Goal: Task Accomplishment & Management: Manage account settings

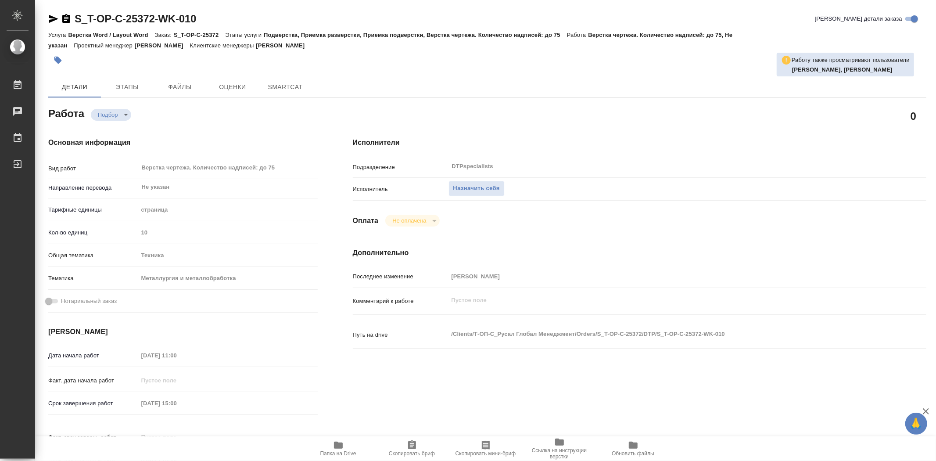
type textarea "x"
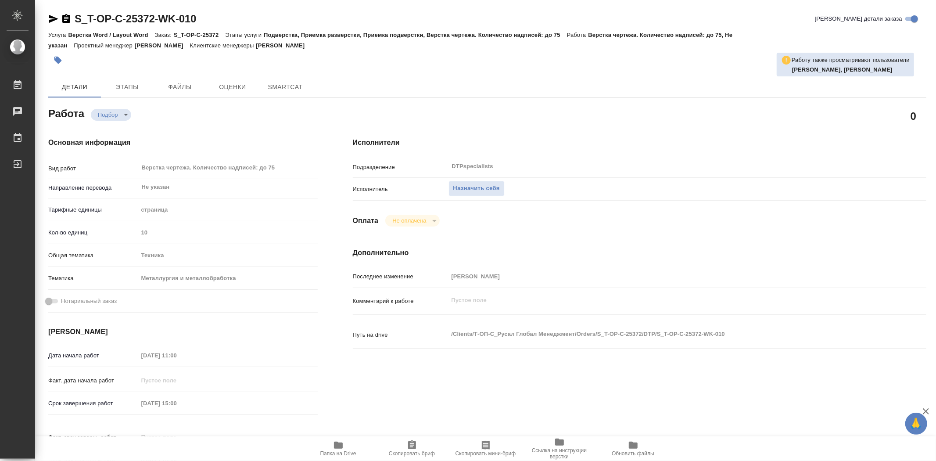
type textarea "x"
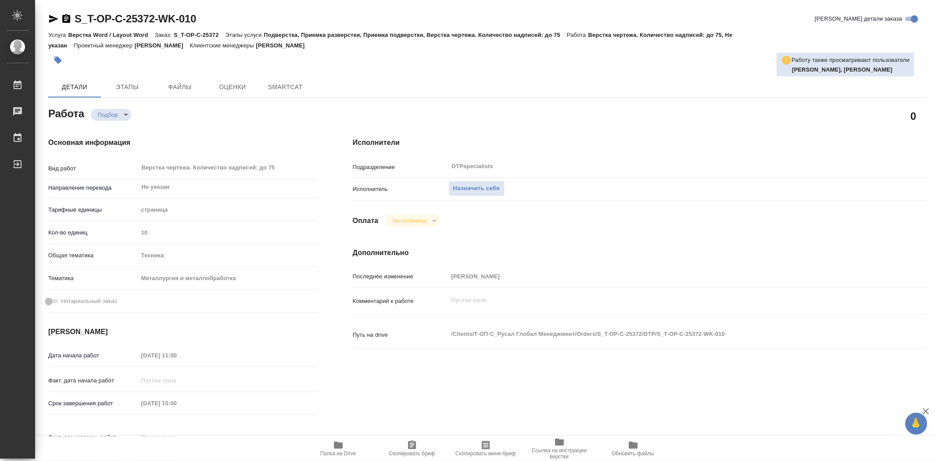
type textarea "x"
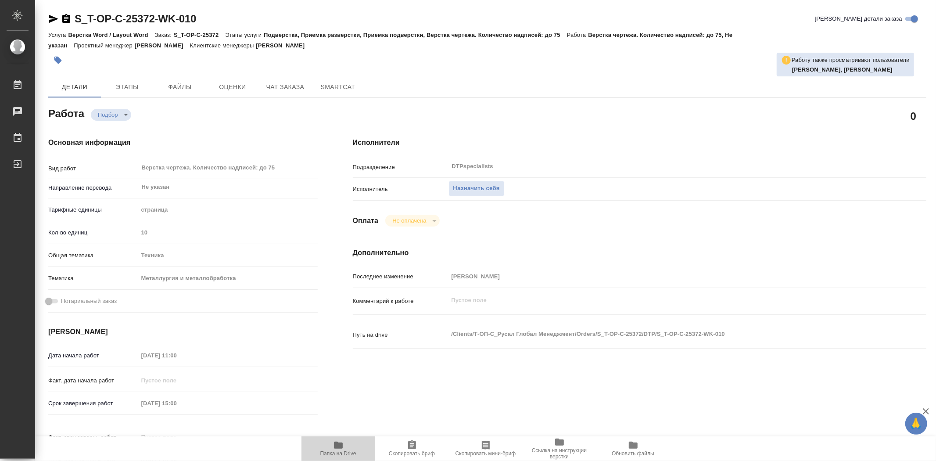
click at [338, 453] on span "Папка на Drive" at bounding box center [338, 453] width 36 height 6
type textarea "x"
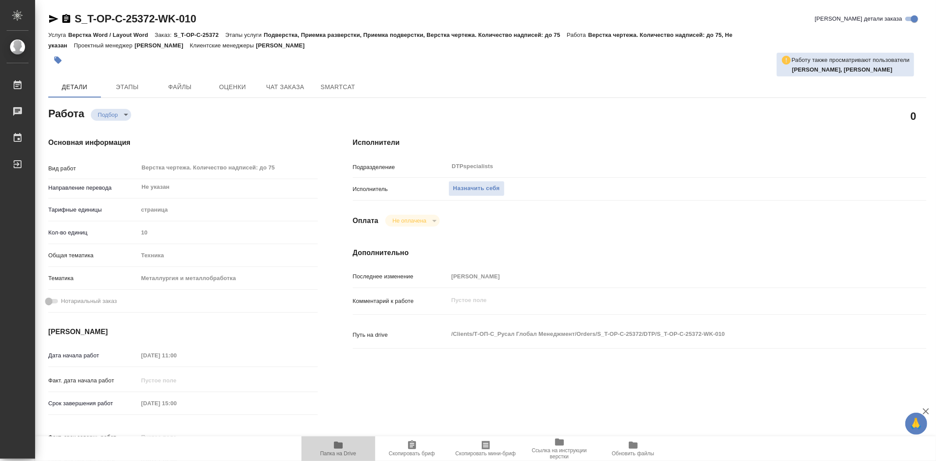
type textarea "x"
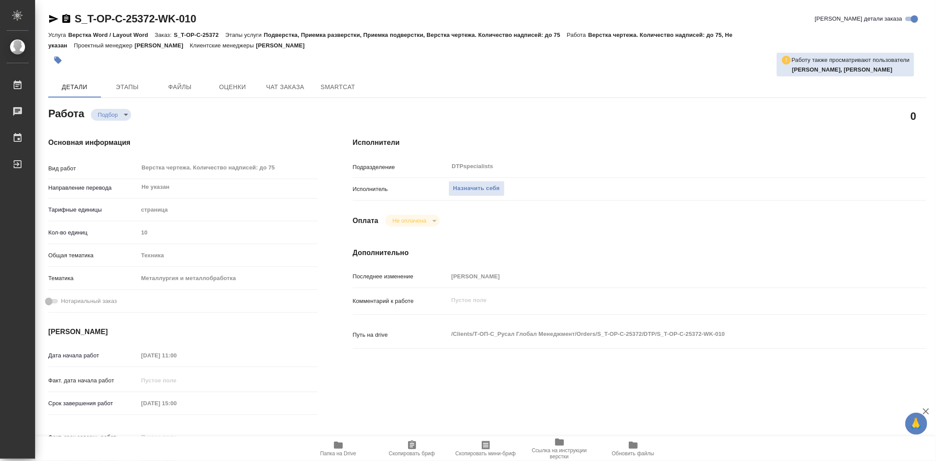
type textarea "x"
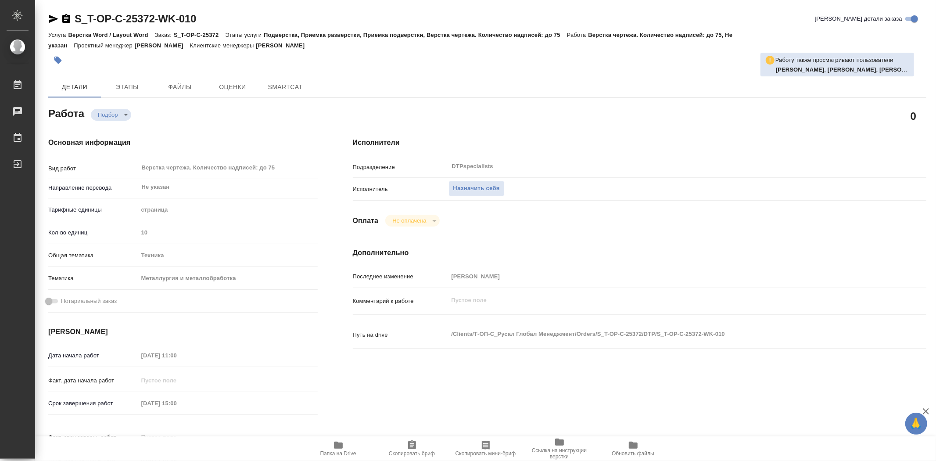
type textarea "x"
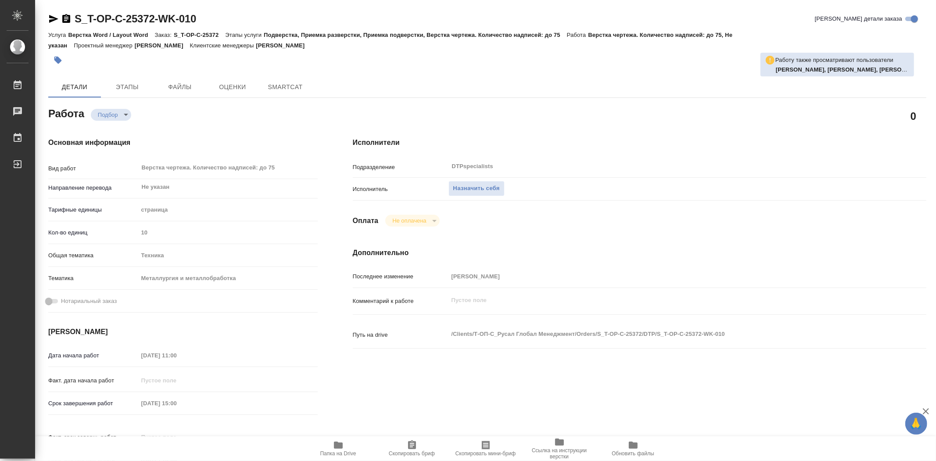
type textarea "x"
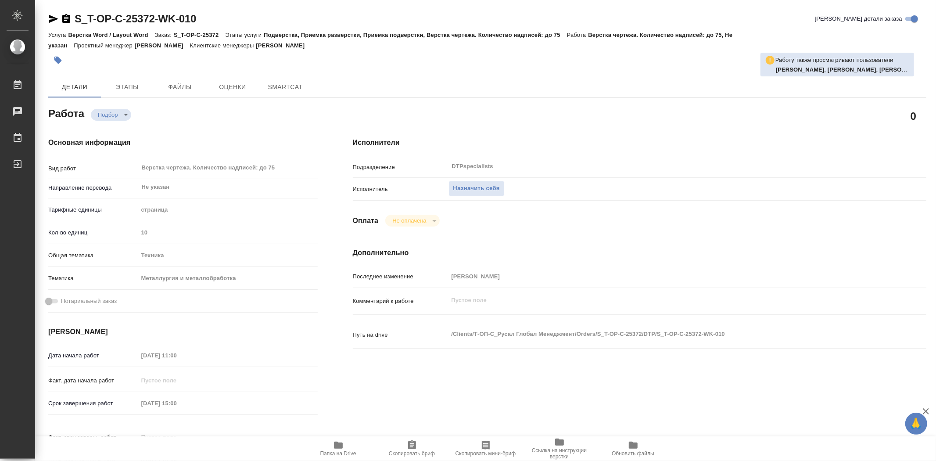
type textarea "x"
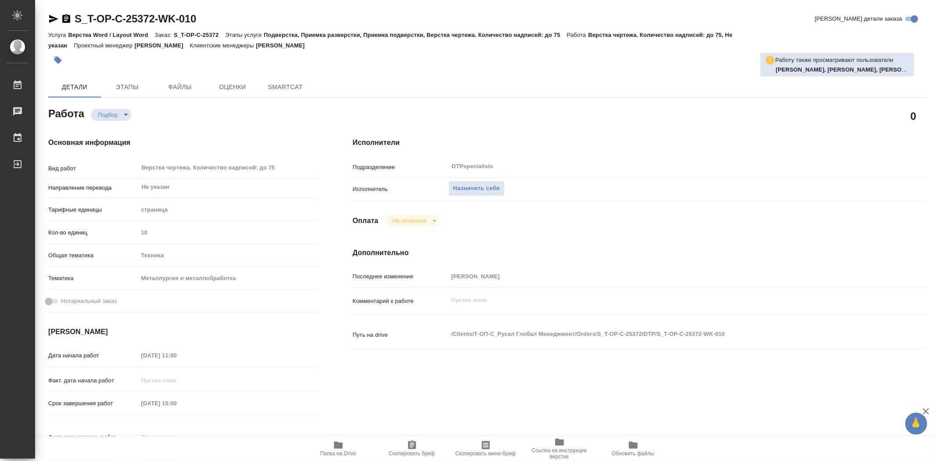
type textarea "x"
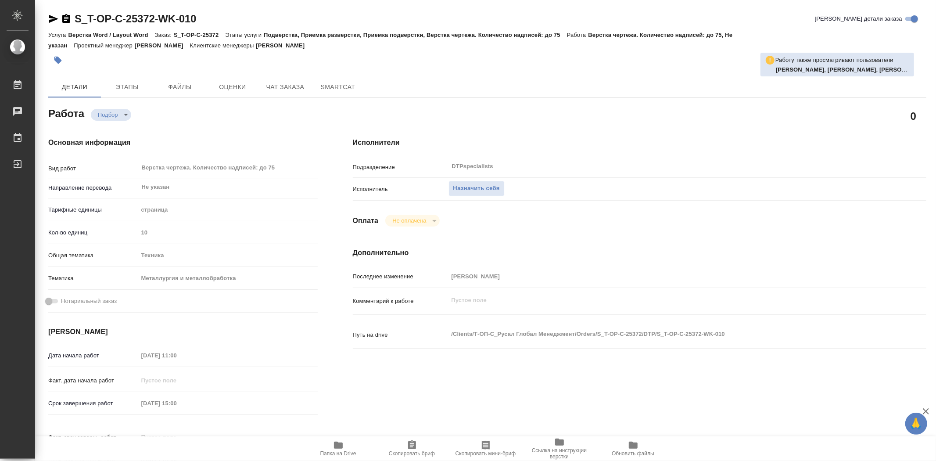
type textarea "x"
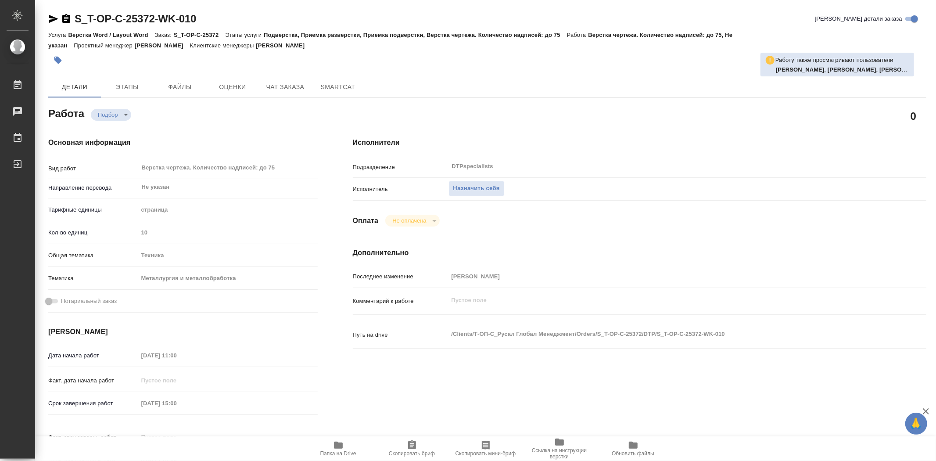
type textarea "x"
click at [346, 451] on span "Папка на Drive" at bounding box center [338, 453] width 36 height 6
type textarea "x"
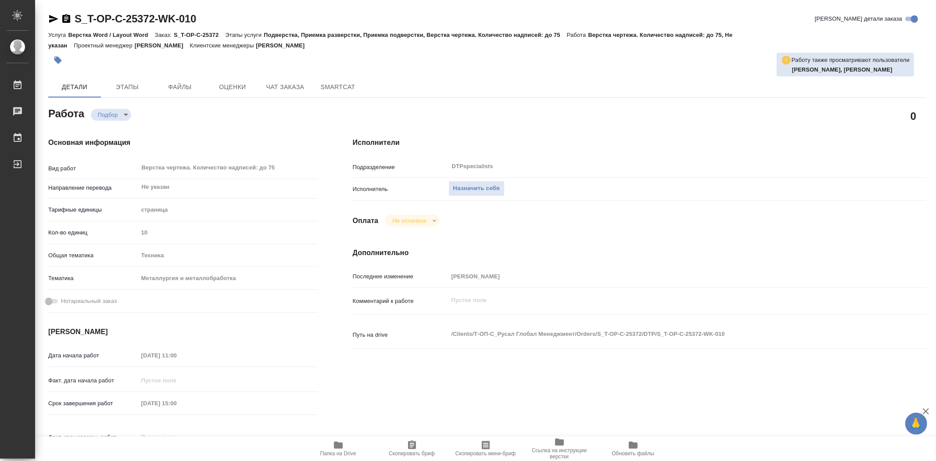
type textarea "x"
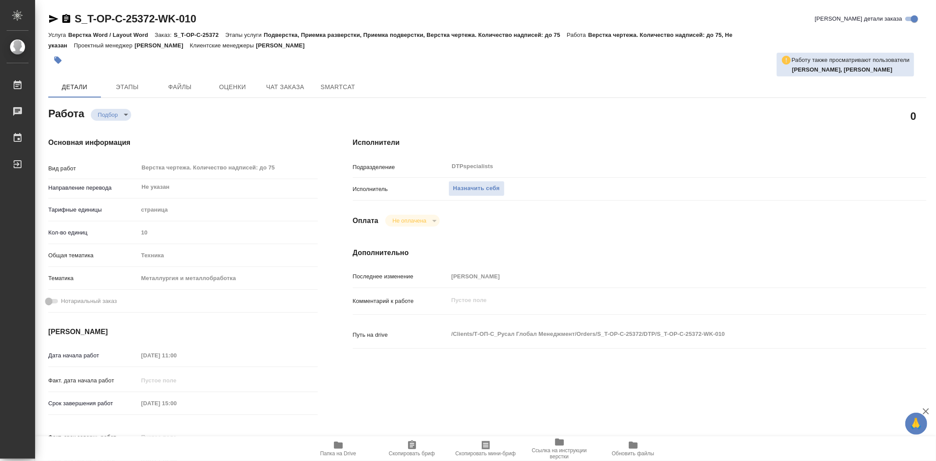
type textarea "x"
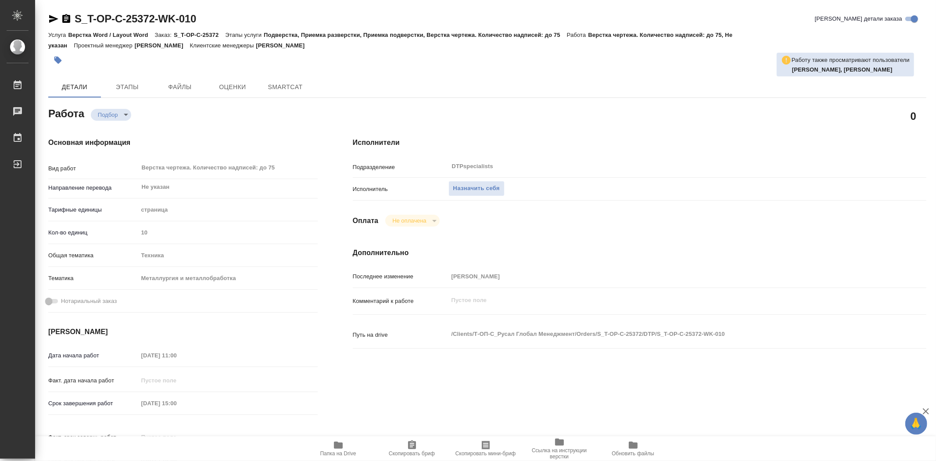
type textarea "x"
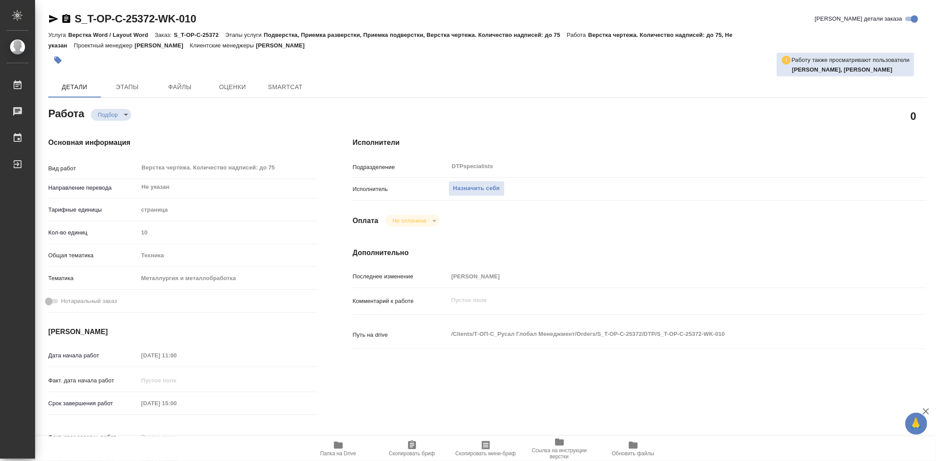
type textarea "x"
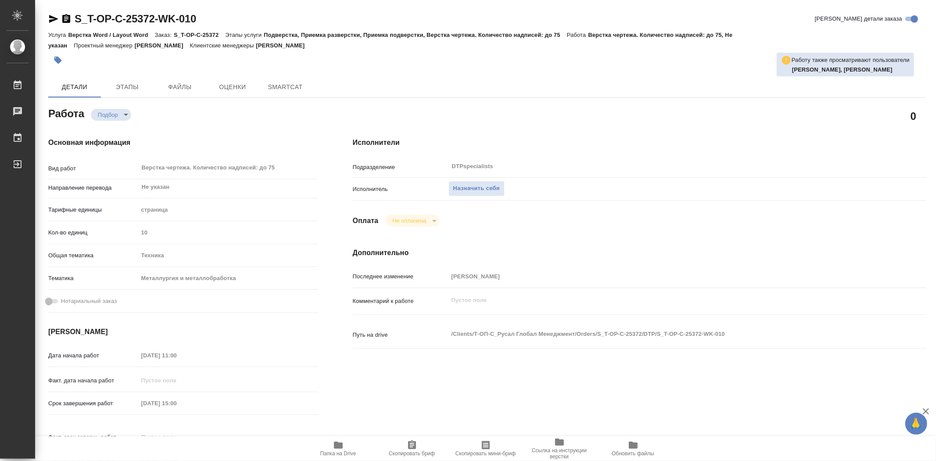
type textarea "x"
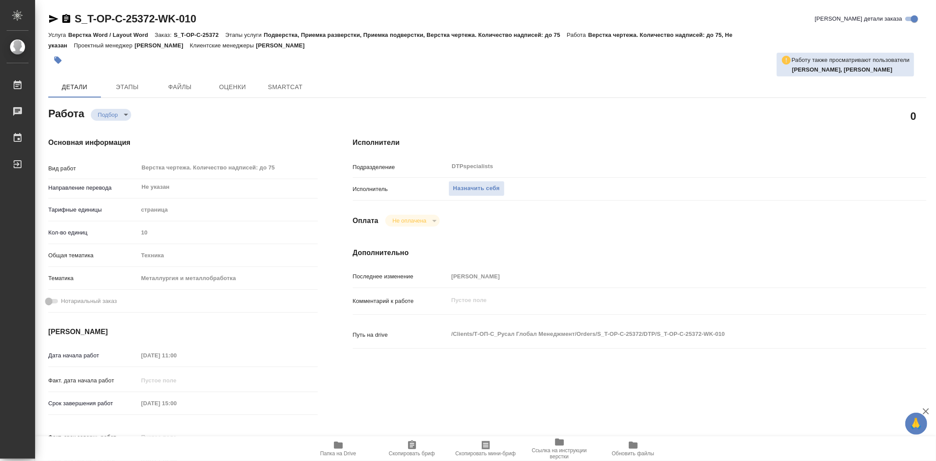
type textarea "x"
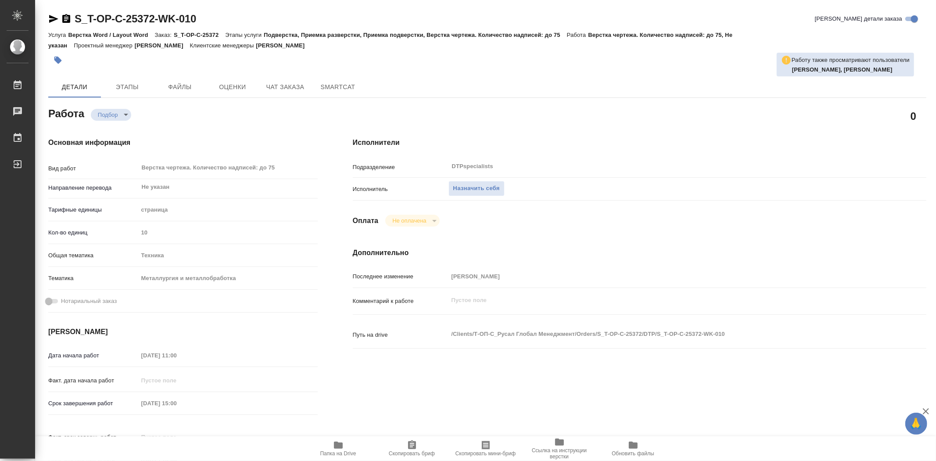
type textarea "x"
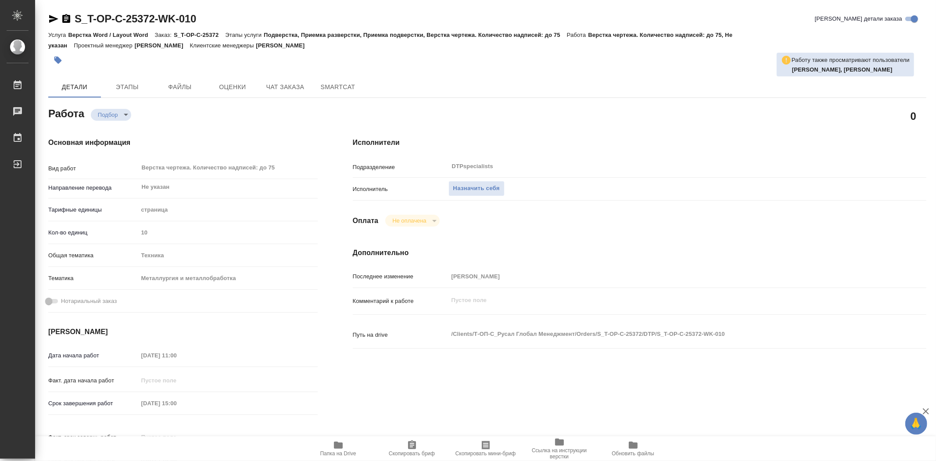
type textarea "x"
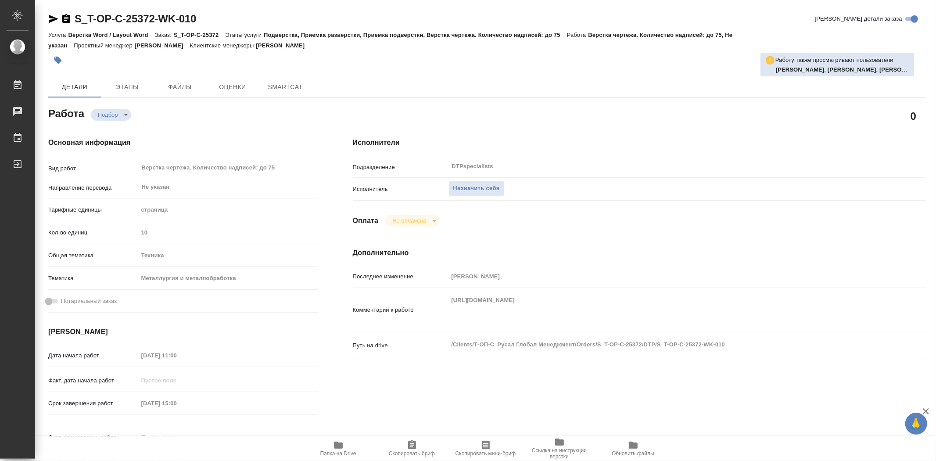
type textarea "x"
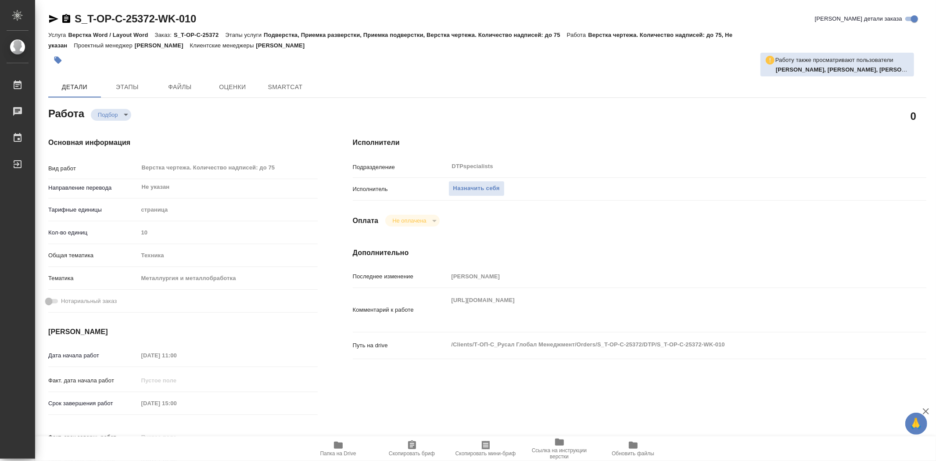
type textarea "x"
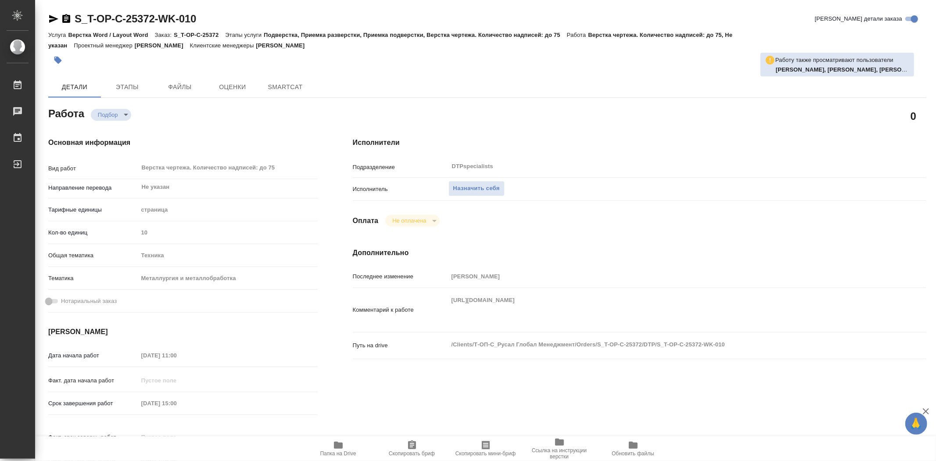
type textarea "x"
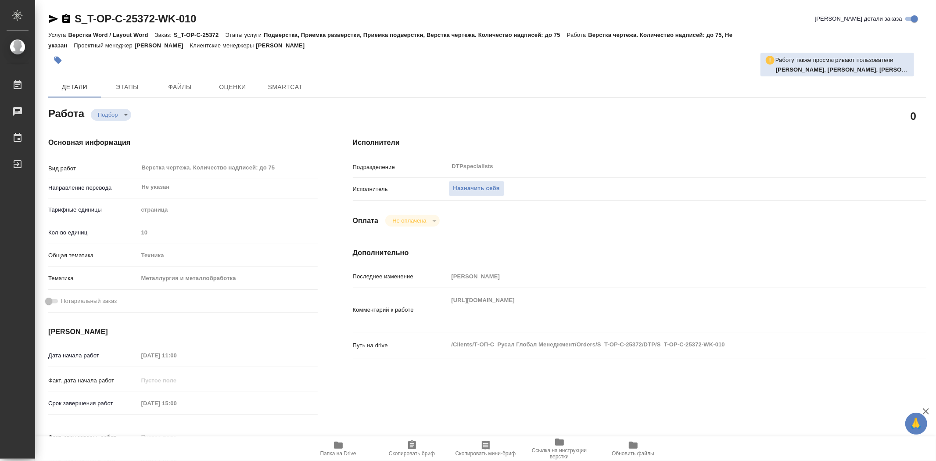
type textarea "x"
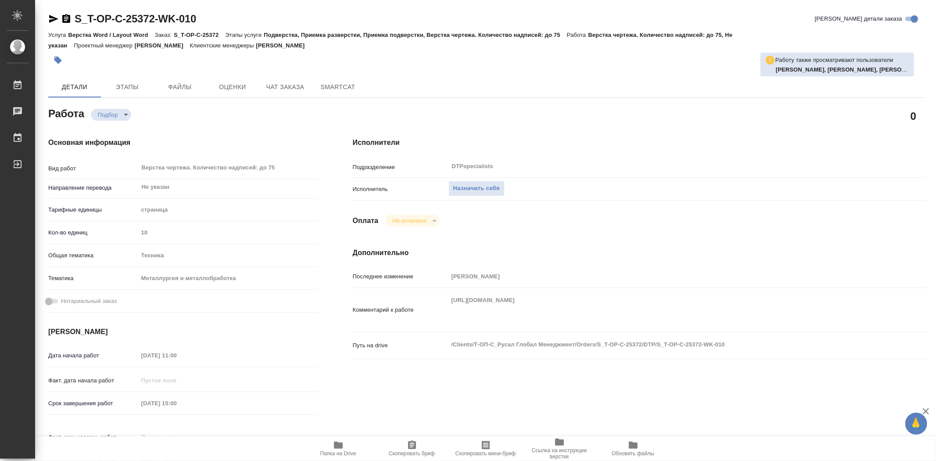
type textarea "x"
click at [331, 453] on span "Папка на Drive" at bounding box center [338, 453] width 36 height 6
type textarea "x"
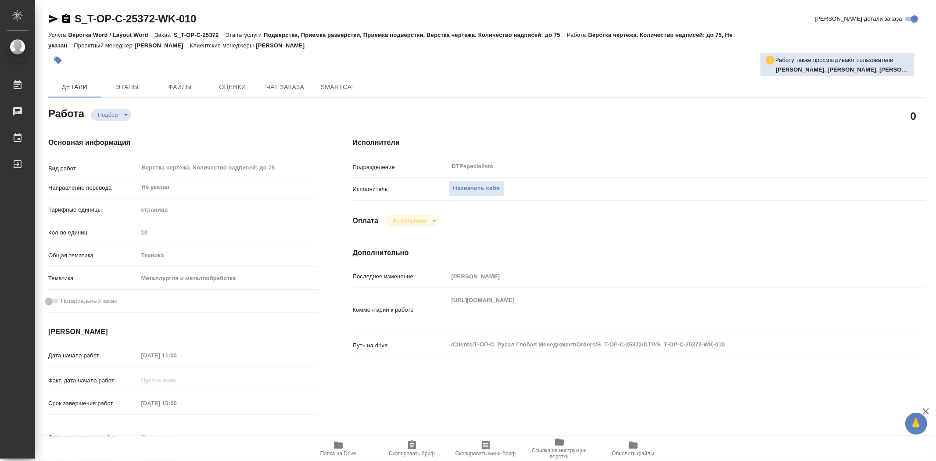
type textarea "x"
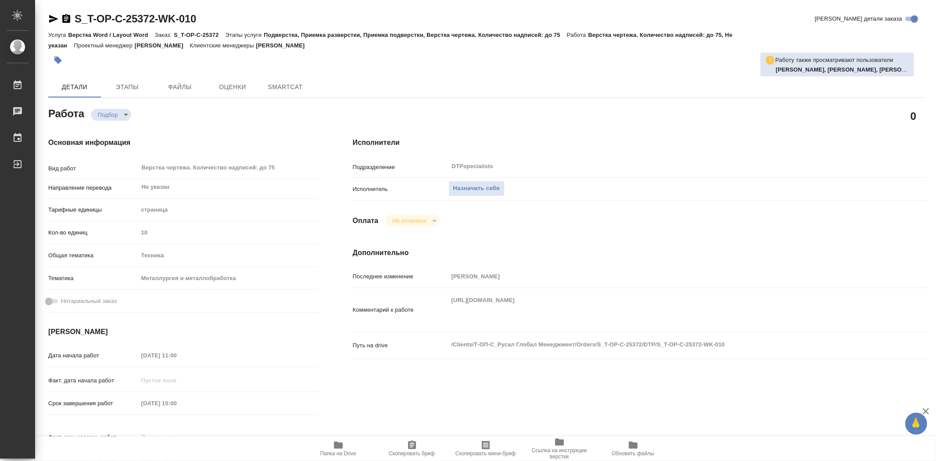
type textarea "x"
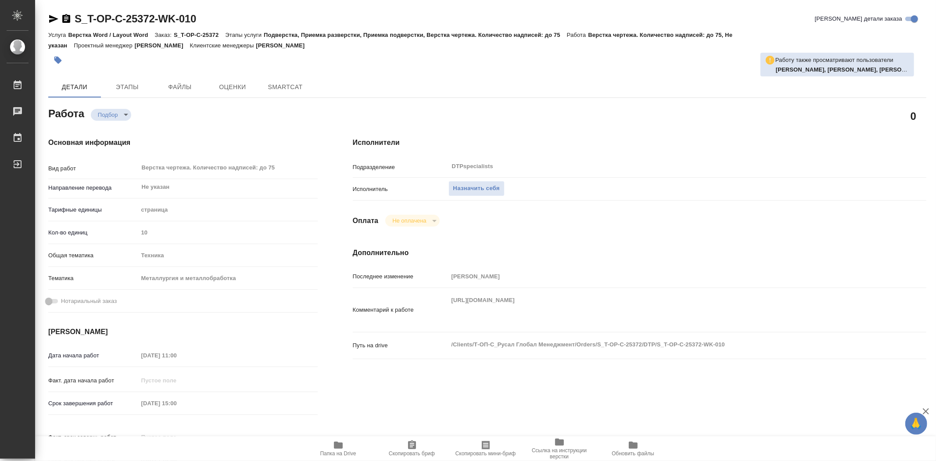
type textarea "x"
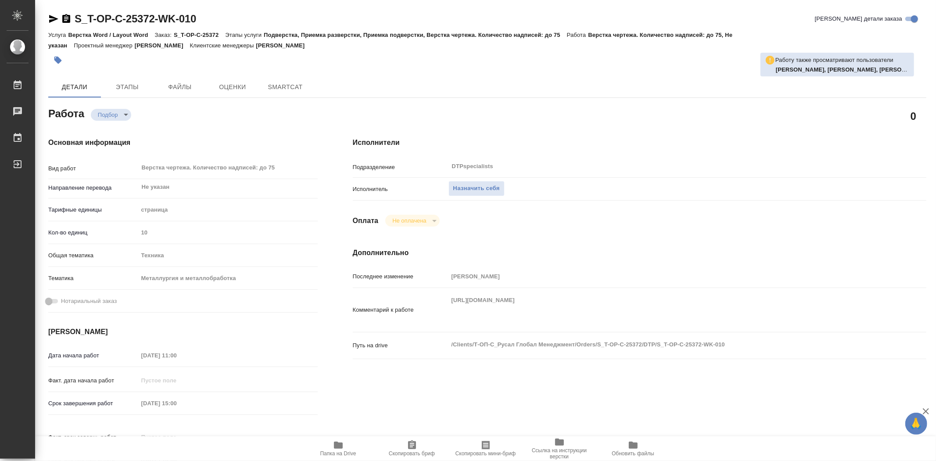
type textarea "x"
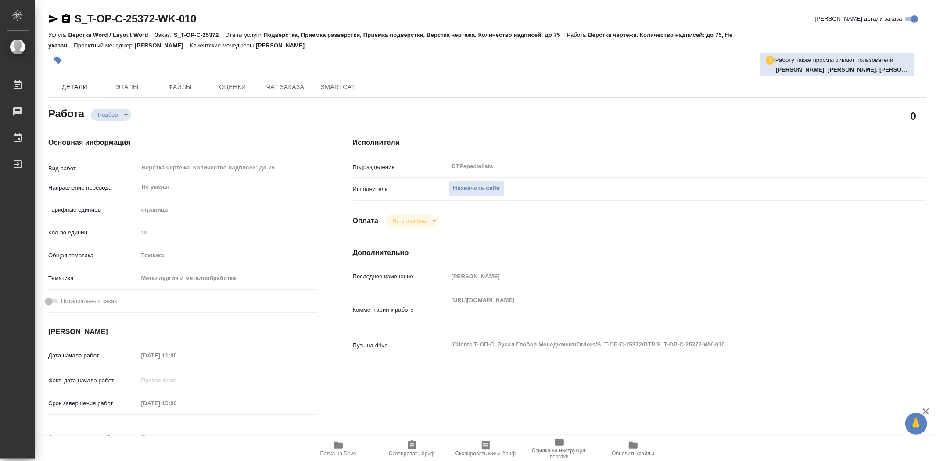
type textarea "x"
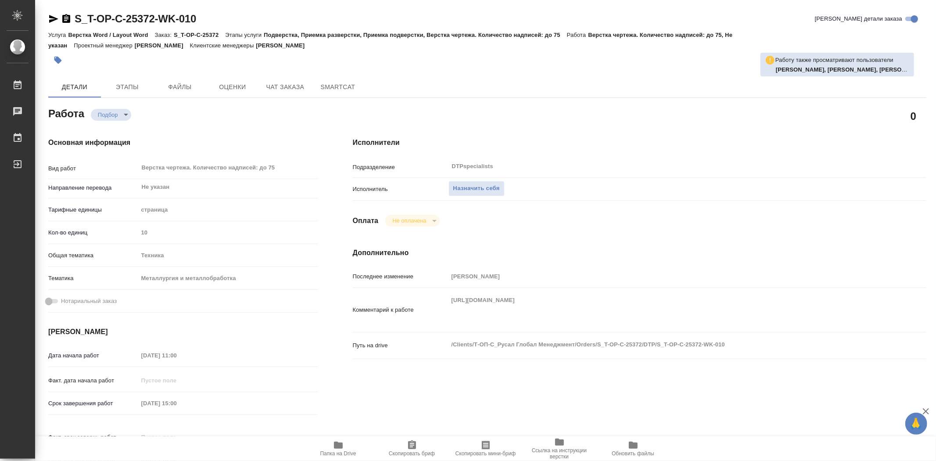
type textarea "x"
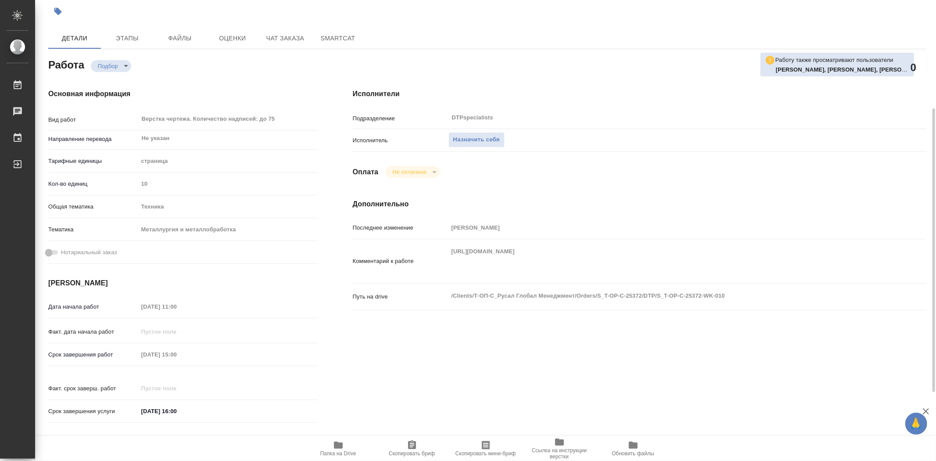
scroll to position [97, 0]
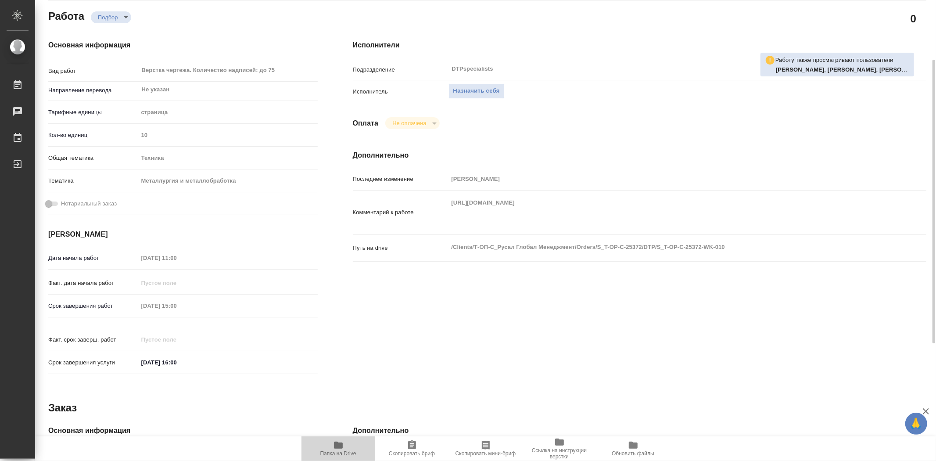
click at [344, 451] on span "Папка на Drive" at bounding box center [338, 453] width 36 height 6
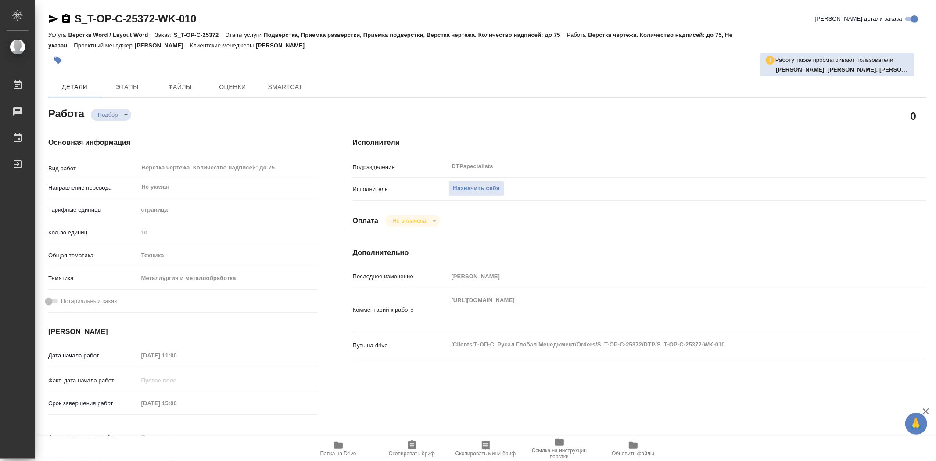
type textarea "x"
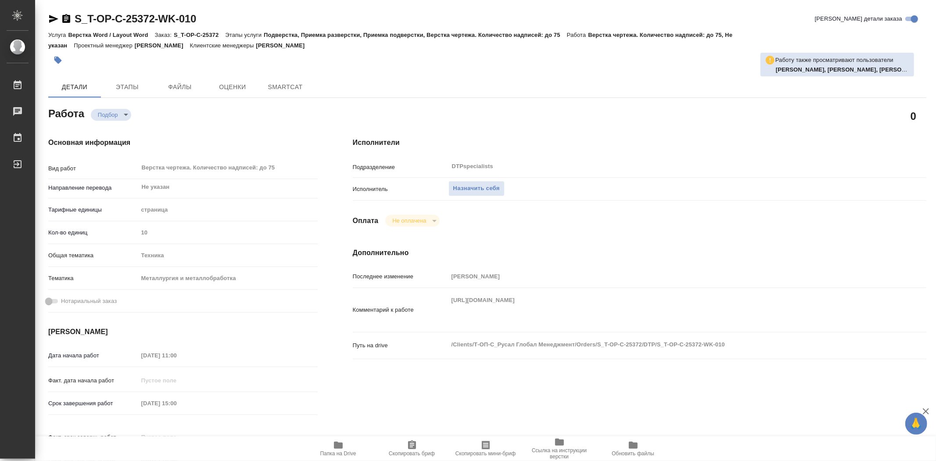
type textarea "x"
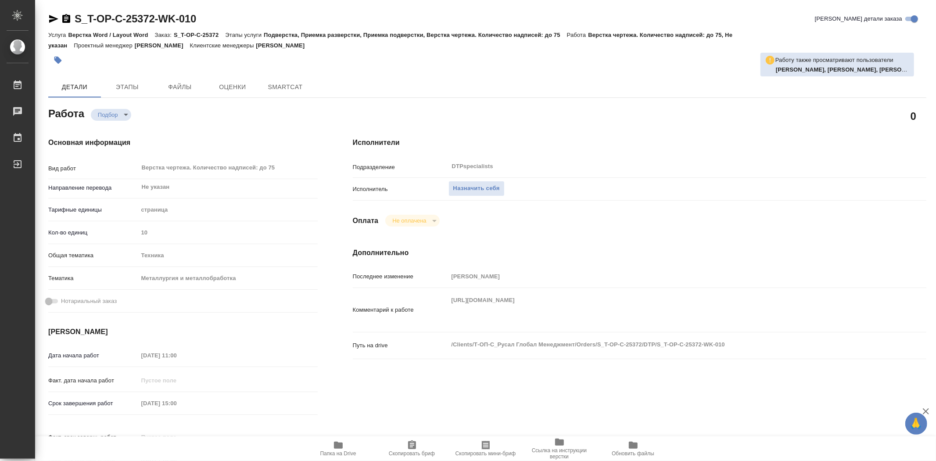
type textarea "x"
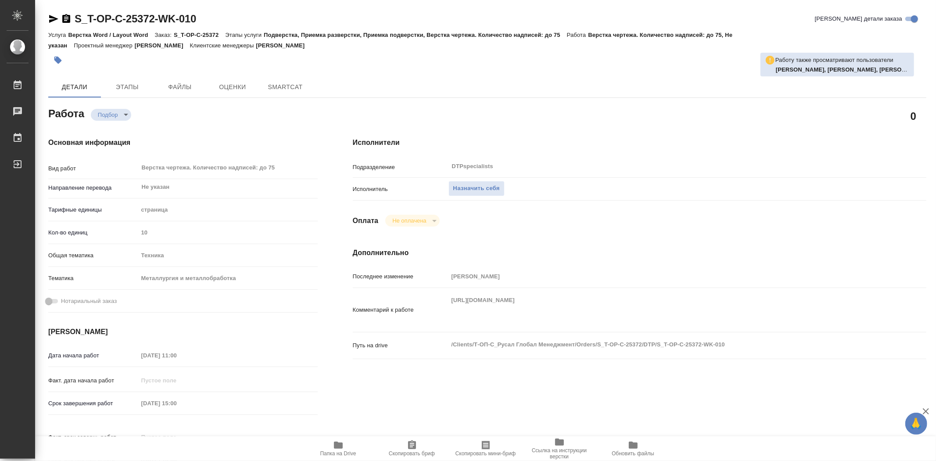
type textarea "x"
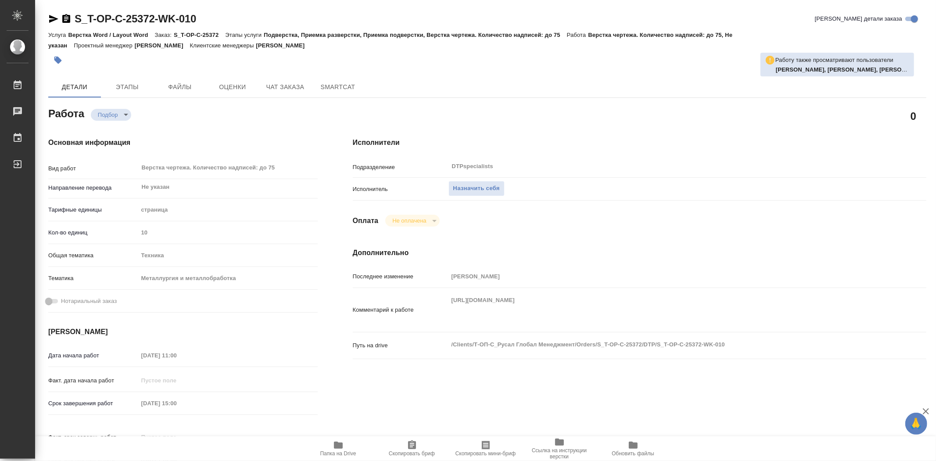
type textarea "x"
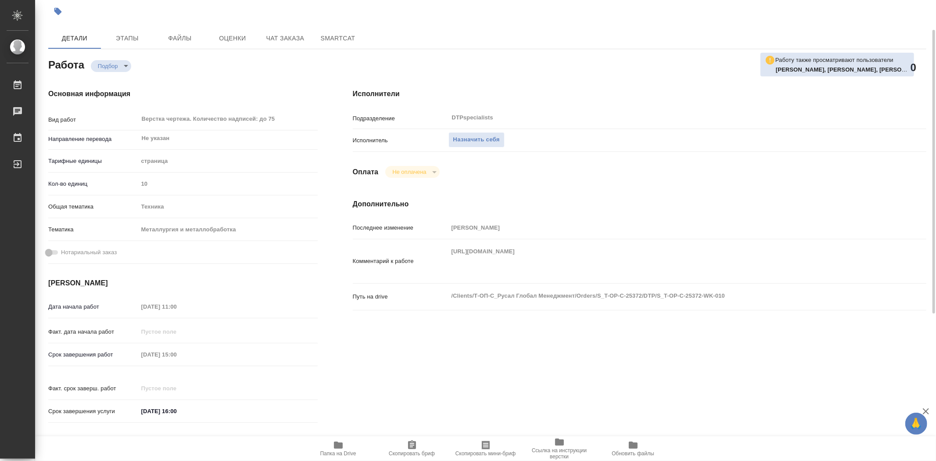
scroll to position [97, 0]
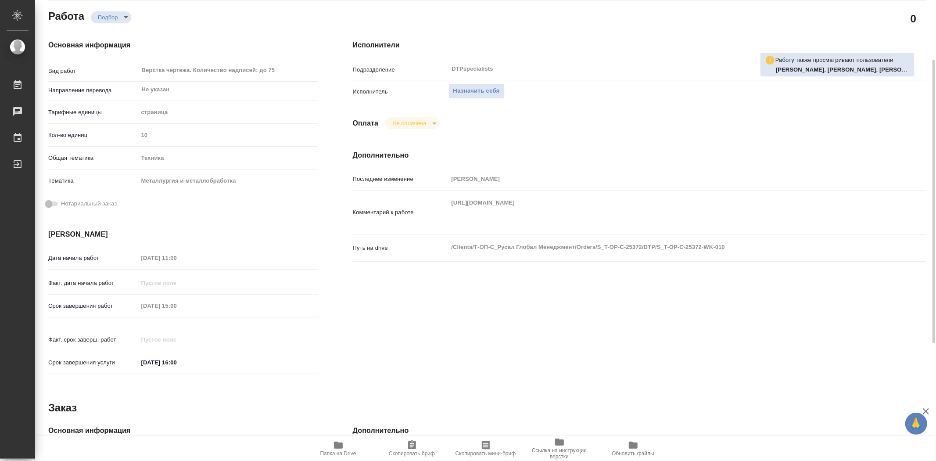
type textarea "x"
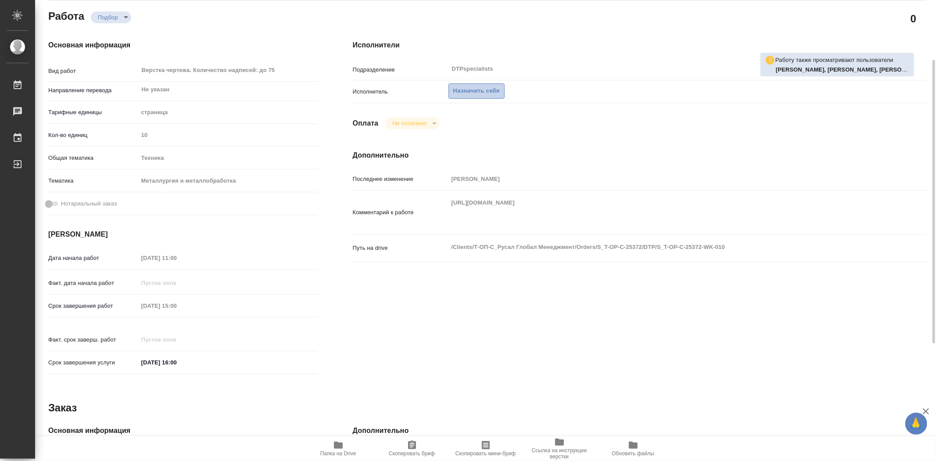
click at [473, 91] on span "Назначить себя" at bounding box center [476, 91] width 46 height 10
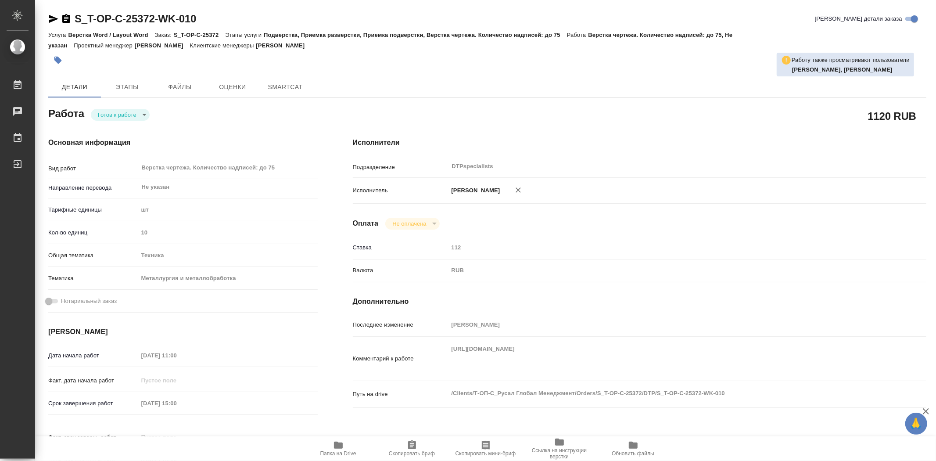
type textarea "x"
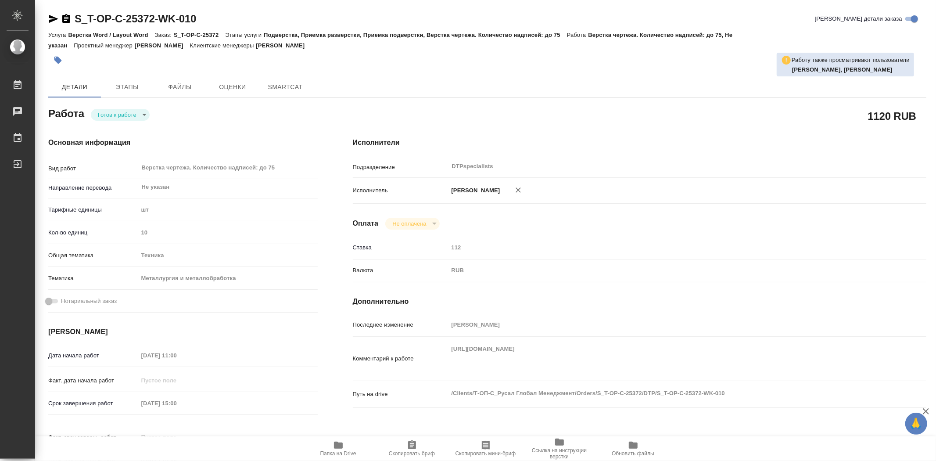
type textarea "x"
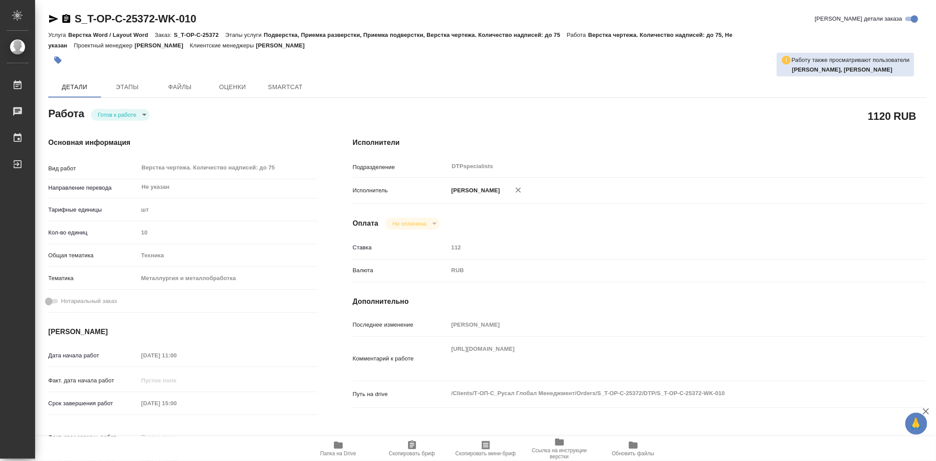
type textarea "x"
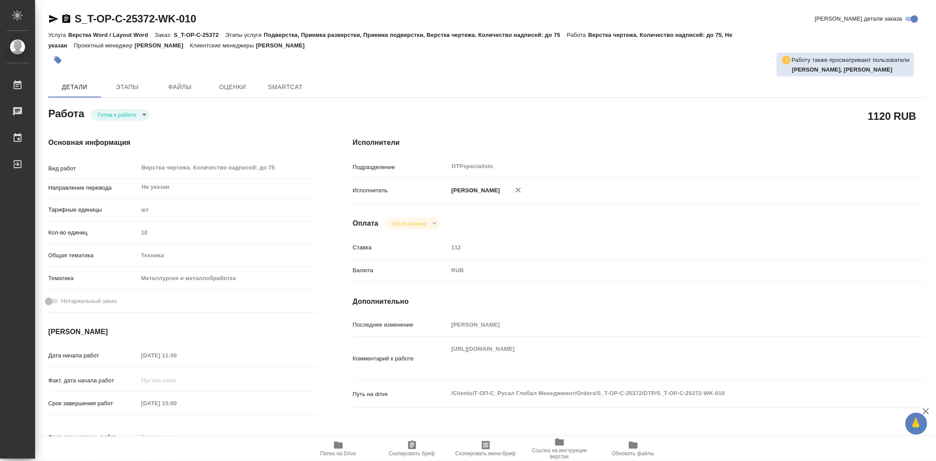
type textarea "x"
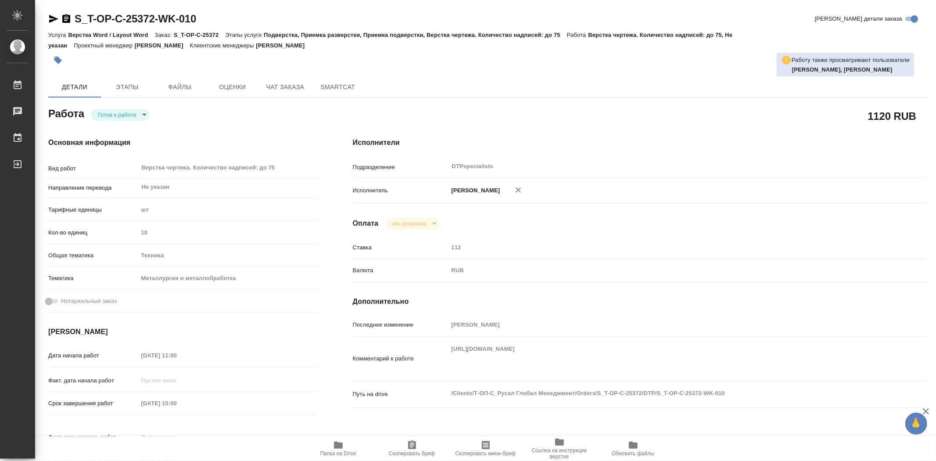
type textarea "x"
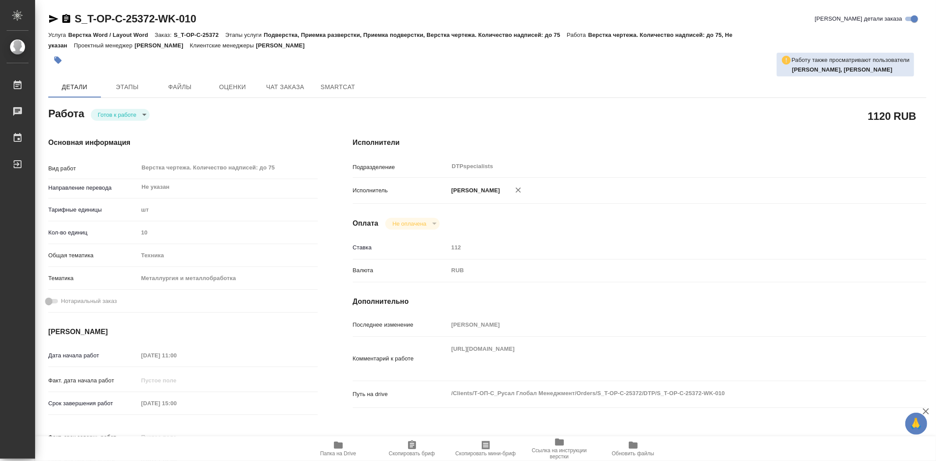
type textarea "x"
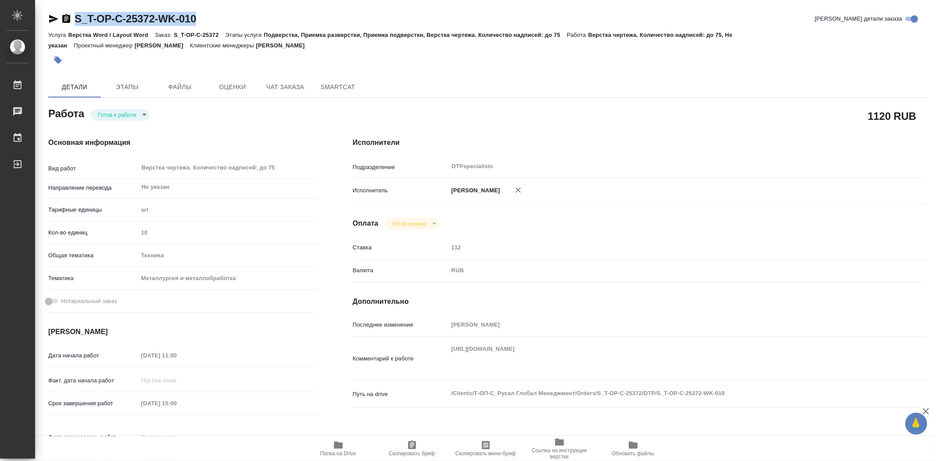
drag, startPoint x: 195, startPoint y: 19, endPoint x: 76, endPoint y: 19, distance: 119.3
click at [76, 19] on div "S_T-OP-C-25372-WK-010 [PERSON_NAME] детали заказа" at bounding box center [487, 19] width 878 height 14
copy link "S_T-OP-C-25372-WK-010"
